Goal: Share content: Share content

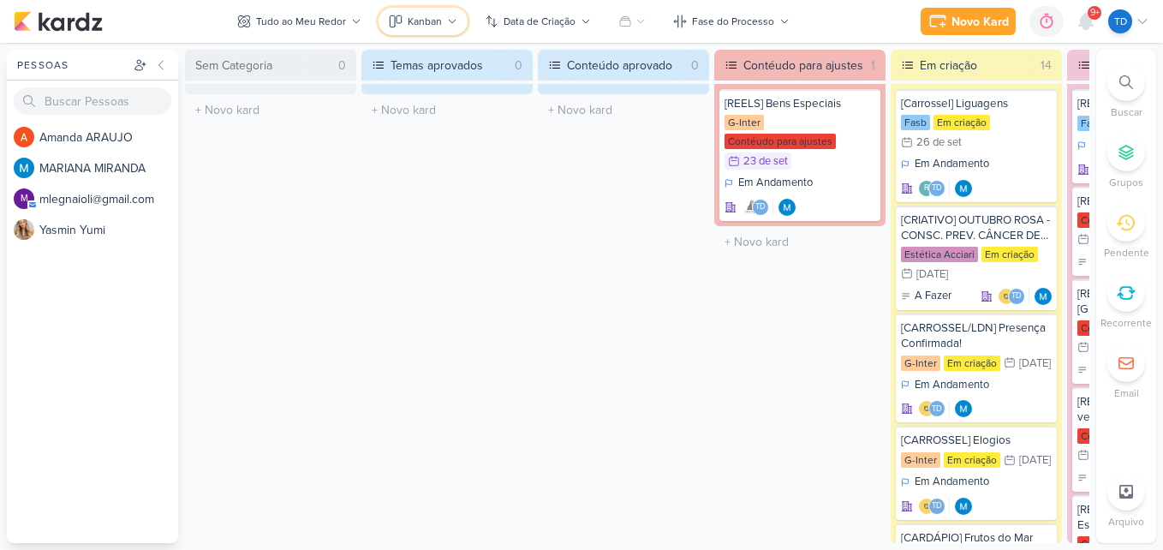
click at [427, 32] on button "Kanban" at bounding box center [422, 21] width 89 height 27
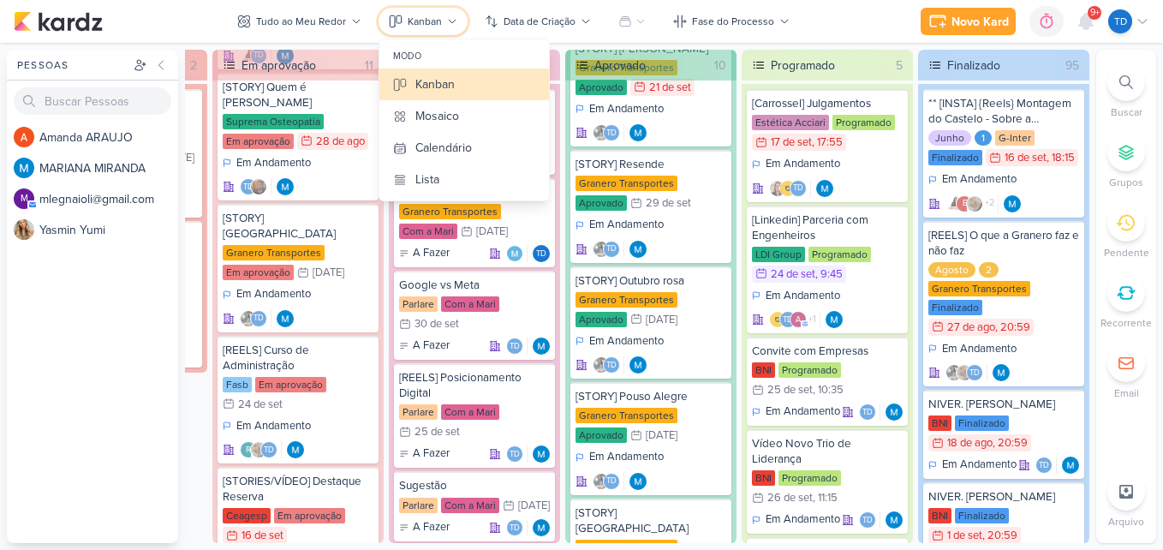
scroll to position [9553, 0]
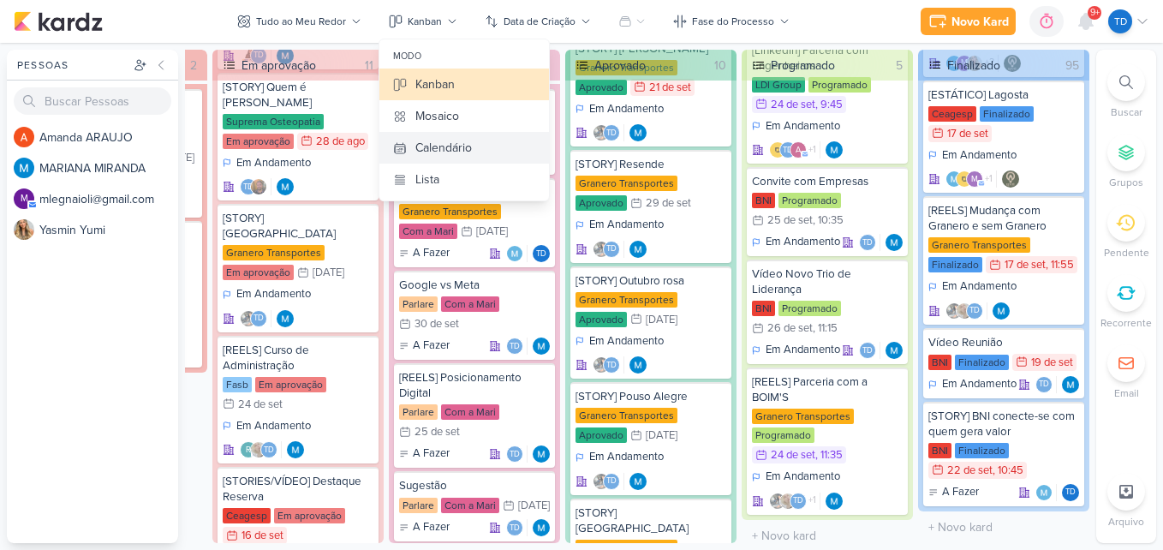
click at [440, 147] on div "Calendário" at bounding box center [443, 148] width 57 height 18
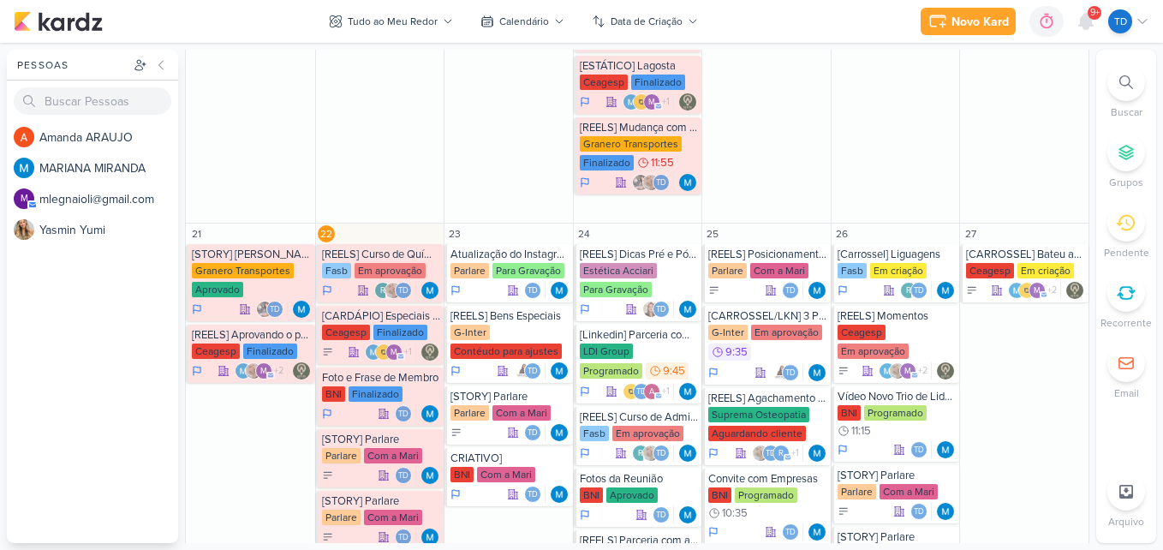
scroll to position [1541, 0]
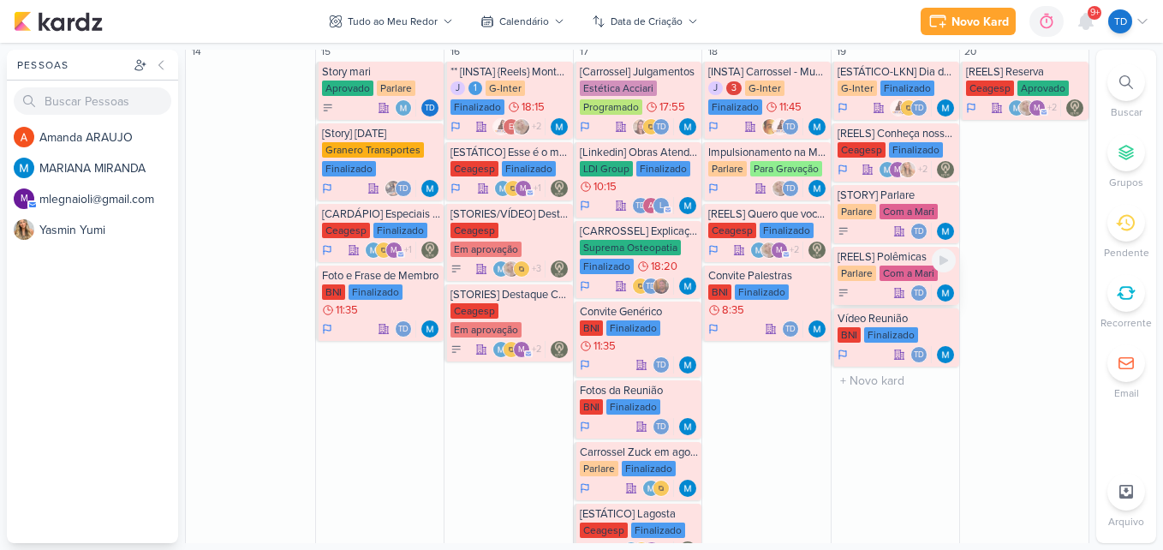
scroll to position [942, 0]
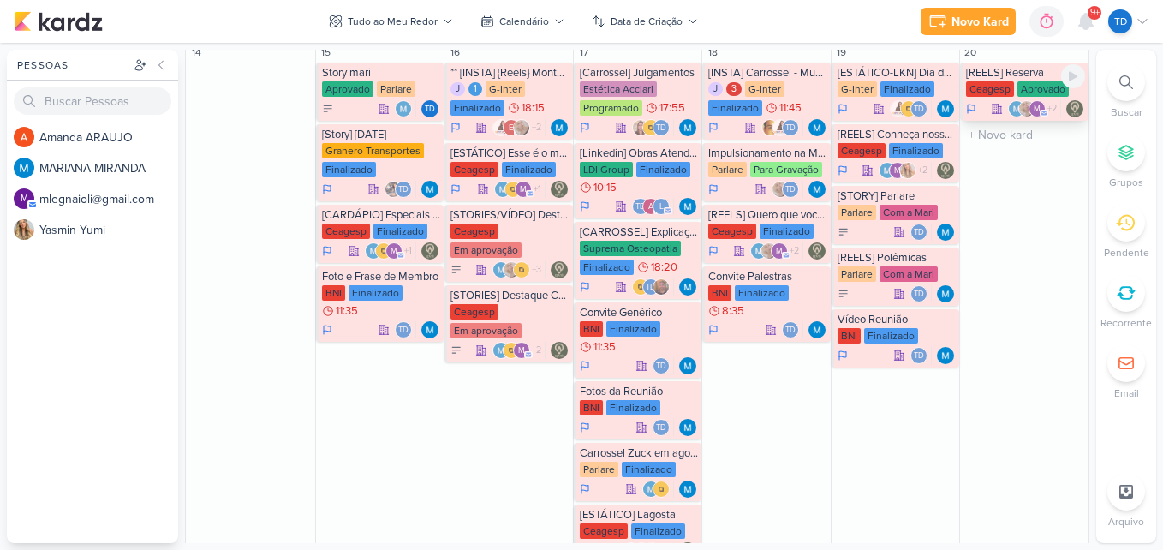
click at [999, 74] on div "[REELS] Reserva" at bounding box center [1025, 73] width 119 height 14
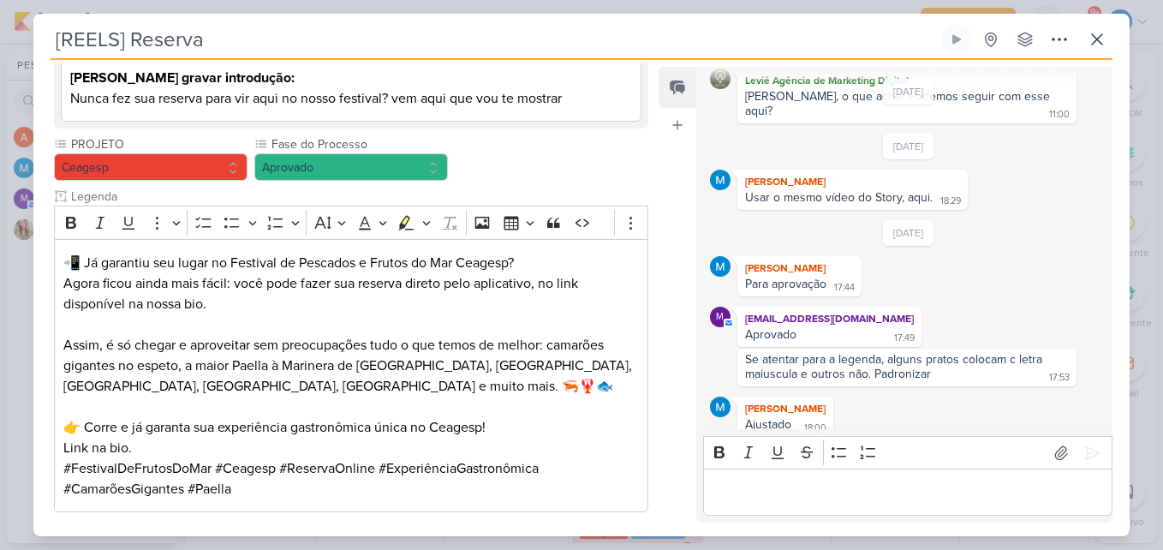
scroll to position [428, 0]
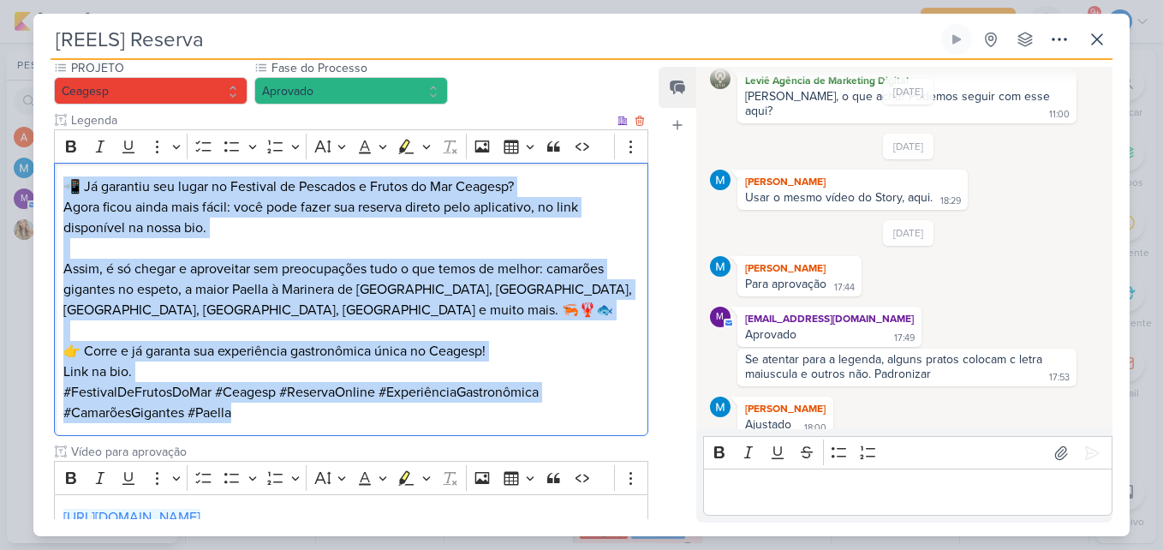
drag, startPoint x: 57, startPoint y: 185, endPoint x: 570, endPoint y: 435, distance: 570.6
click at [570, 435] on div "📲 Já garantiu seu lugar no Festival de Pescados e Frutos do Mar Ceagesp? Agora …" at bounding box center [351, 299] width 594 height 273
copy div "📲 Já garantiu seu lugar no Festival de Pescados e Frutos do Mar Ceagesp? Agora …"
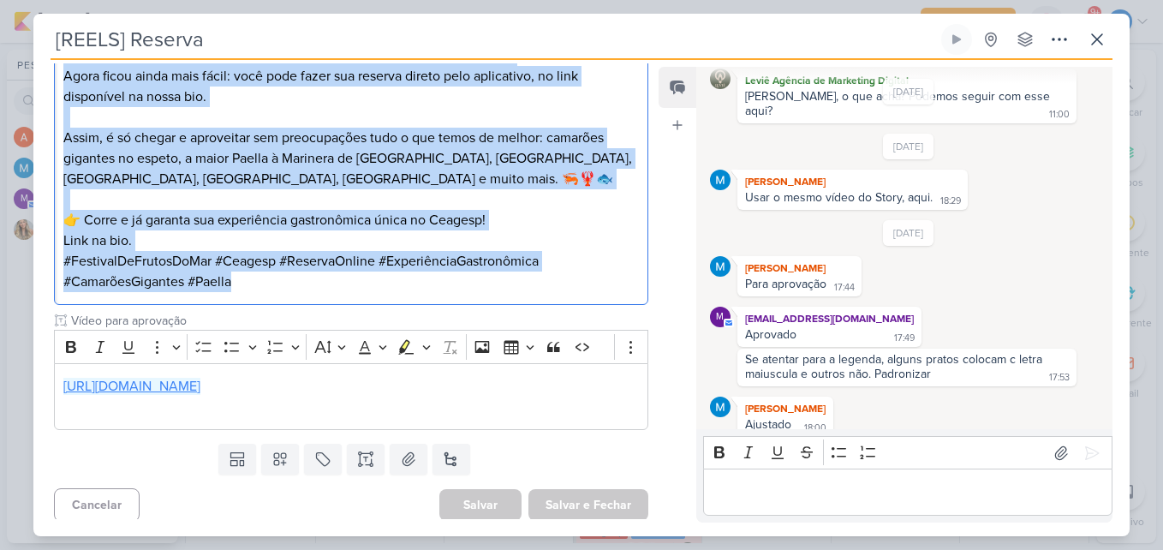
scroll to position [565, 0]
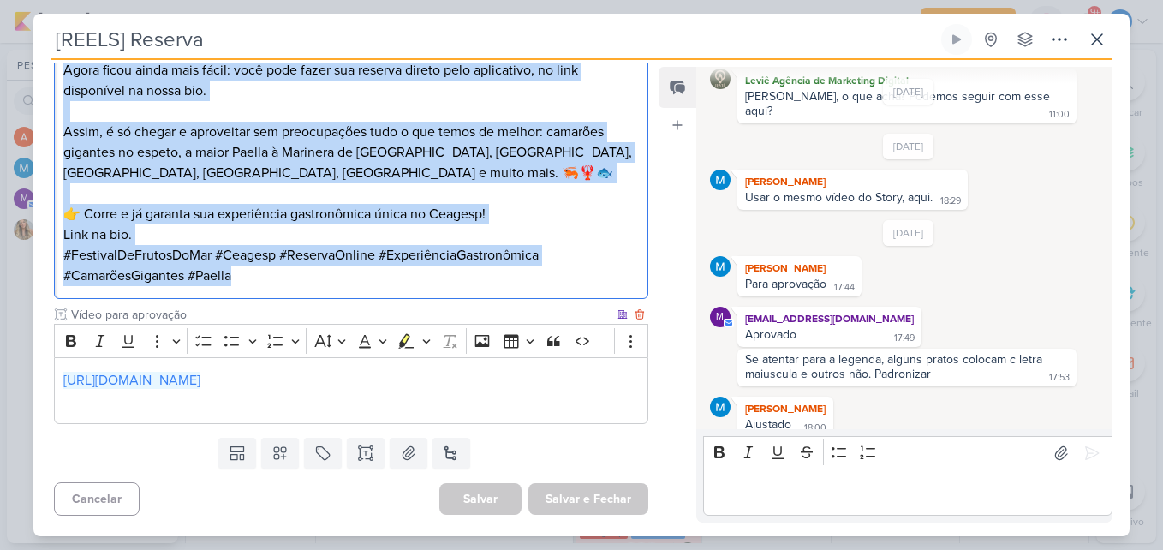
click at [200, 380] on link "https://drive.google.com/drive/folders/1kVYDSj68hFPcZiE2F74yTVvqkl3Qm-jN" at bounding box center [131, 380] width 137 height 17
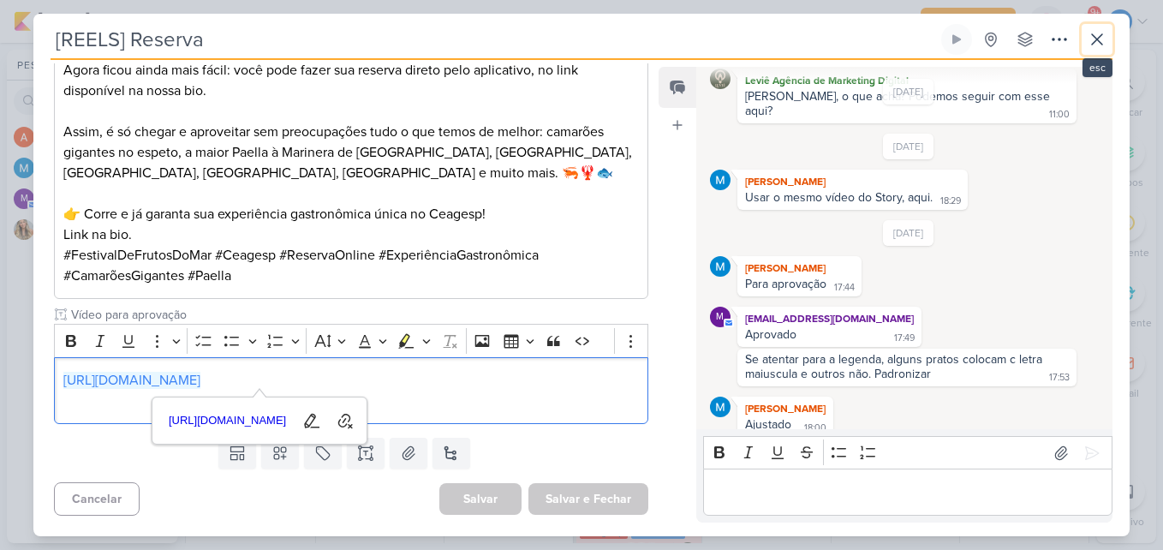
click at [1092, 45] on icon at bounding box center [1097, 39] width 10 height 10
